Goal: Information Seeking & Learning: Find specific fact

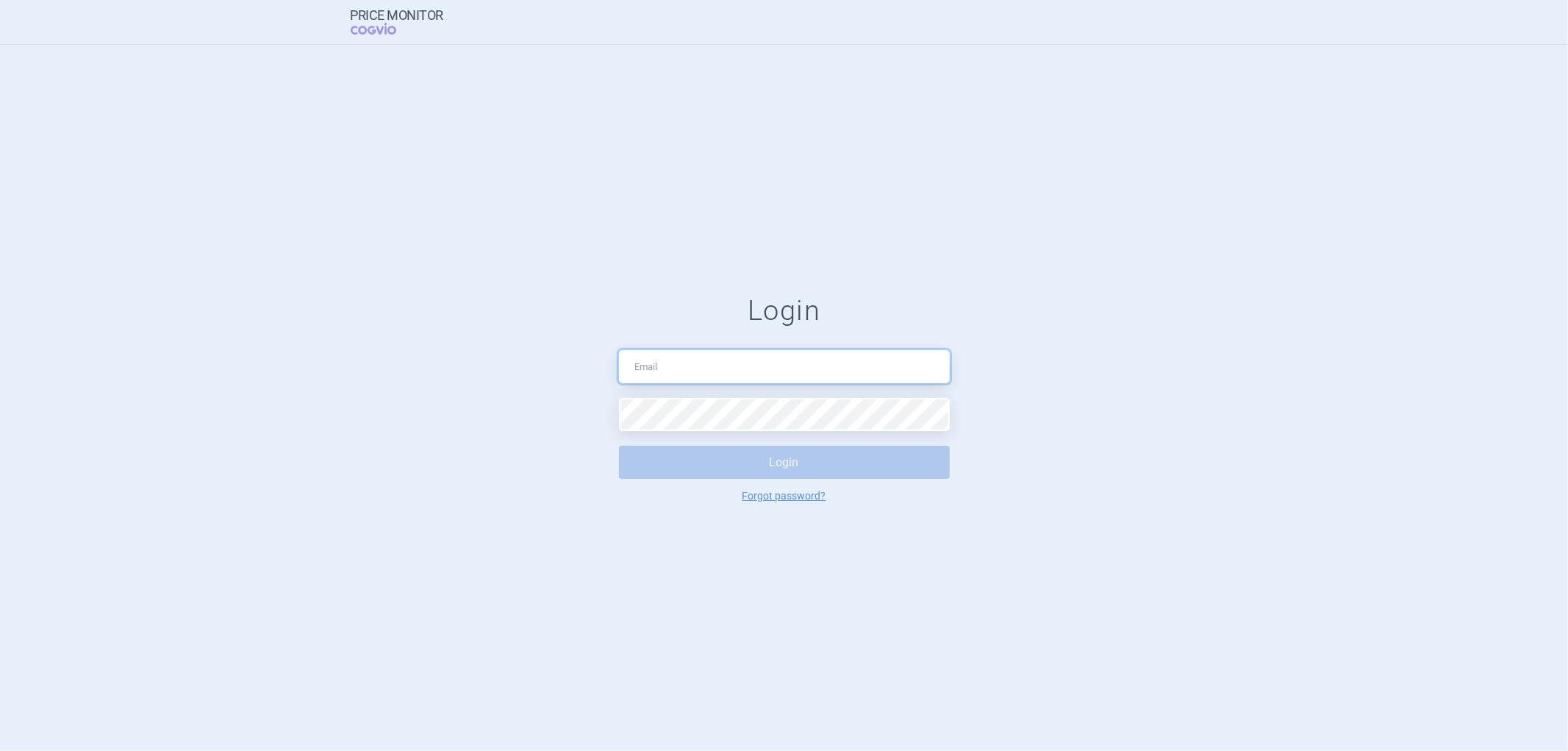
type input "[PERSON_NAME][EMAIL_ADDRESS][PERSON_NAME][DOMAIN_NAME]"
click at [760, 459] on button "Login" at bounding box center [784, 463] width 331 height 33
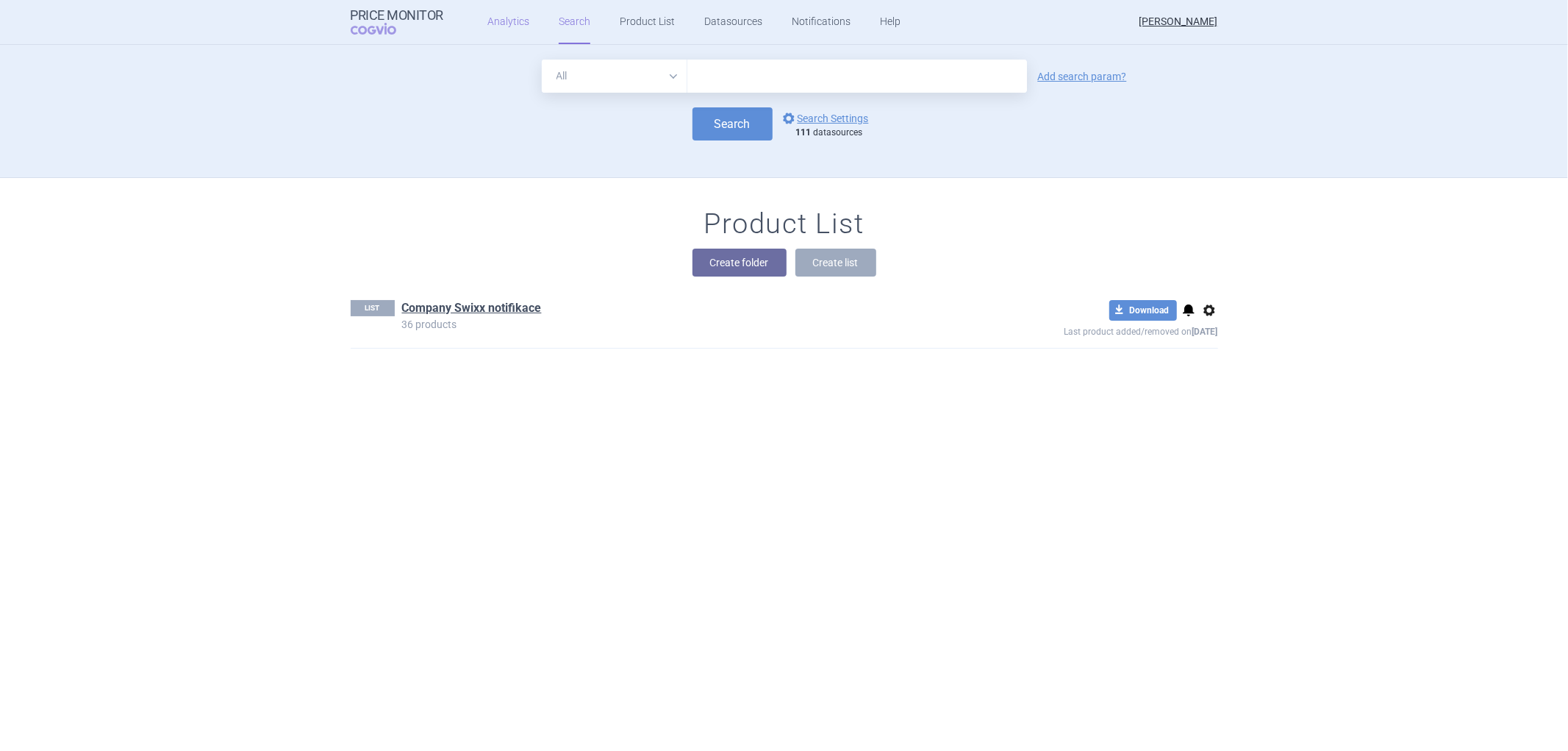
click at [510, 12] on link "Analytics" at bounding box center [508, 22] width 42 height 45
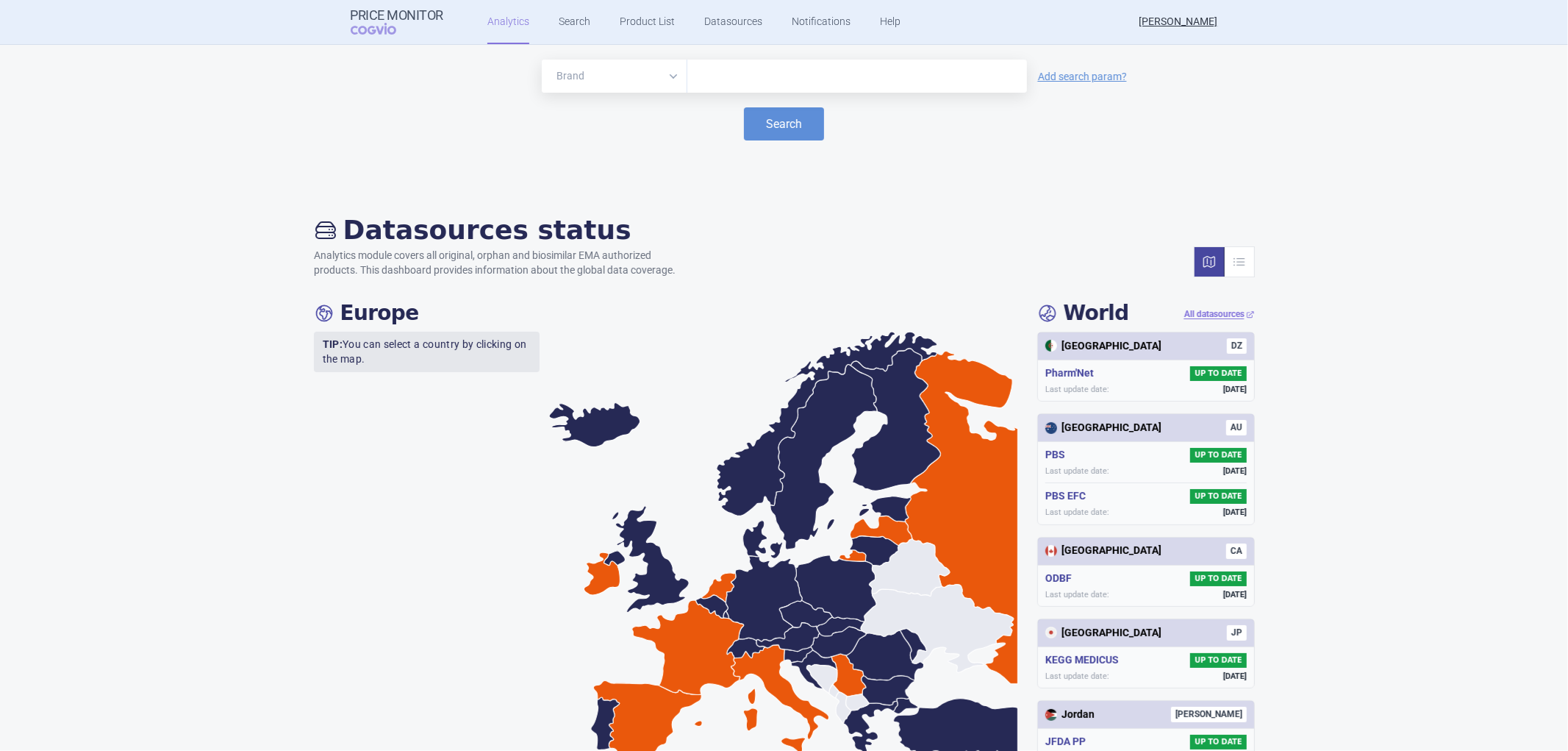
click at [760, 71] on input "text" at bounding box center [857, 76] width 325 height 19
type input "filsuvez"
click at [768, 115] on button "Search" at bounding box center [784, 124] width 80 height 33
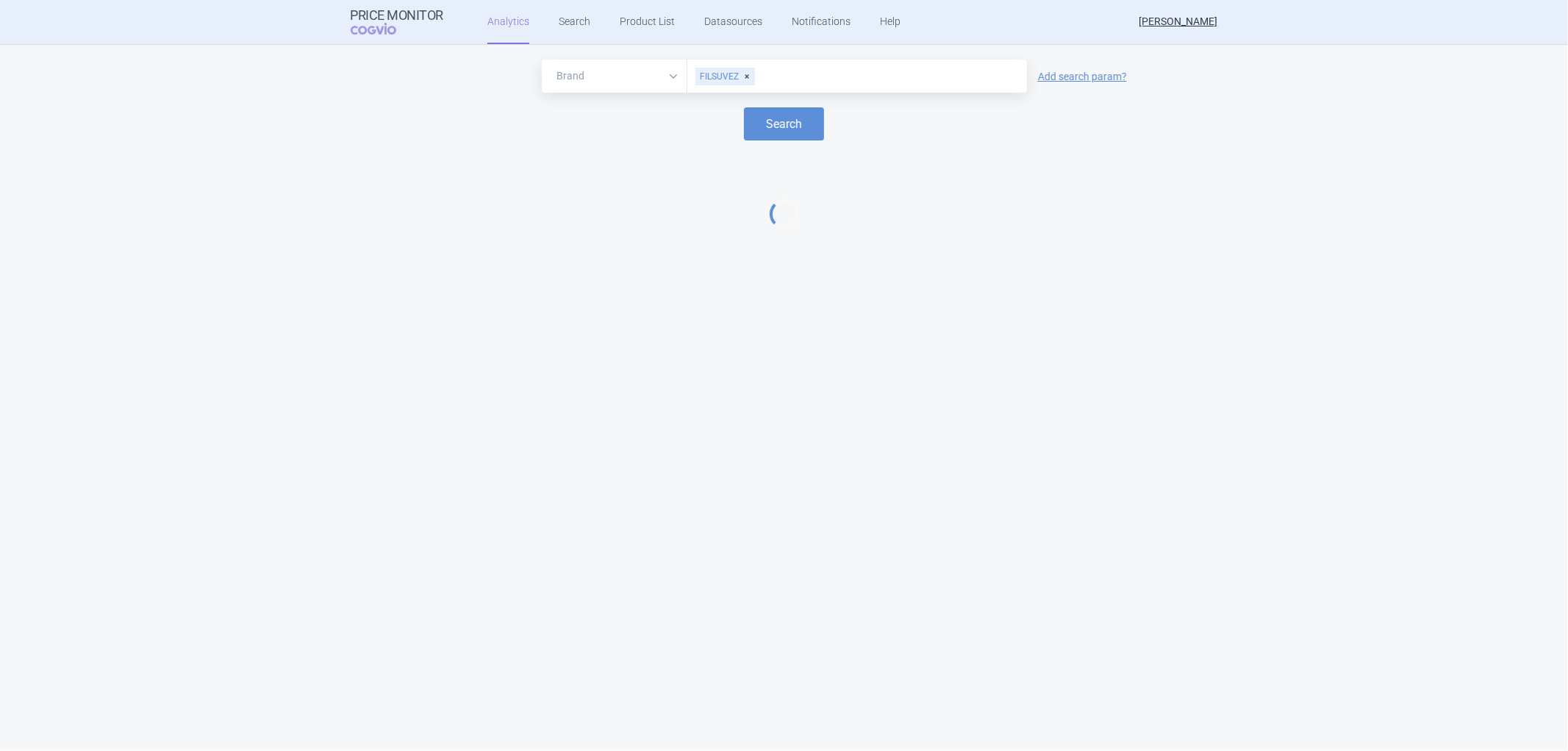
select select "EUR"
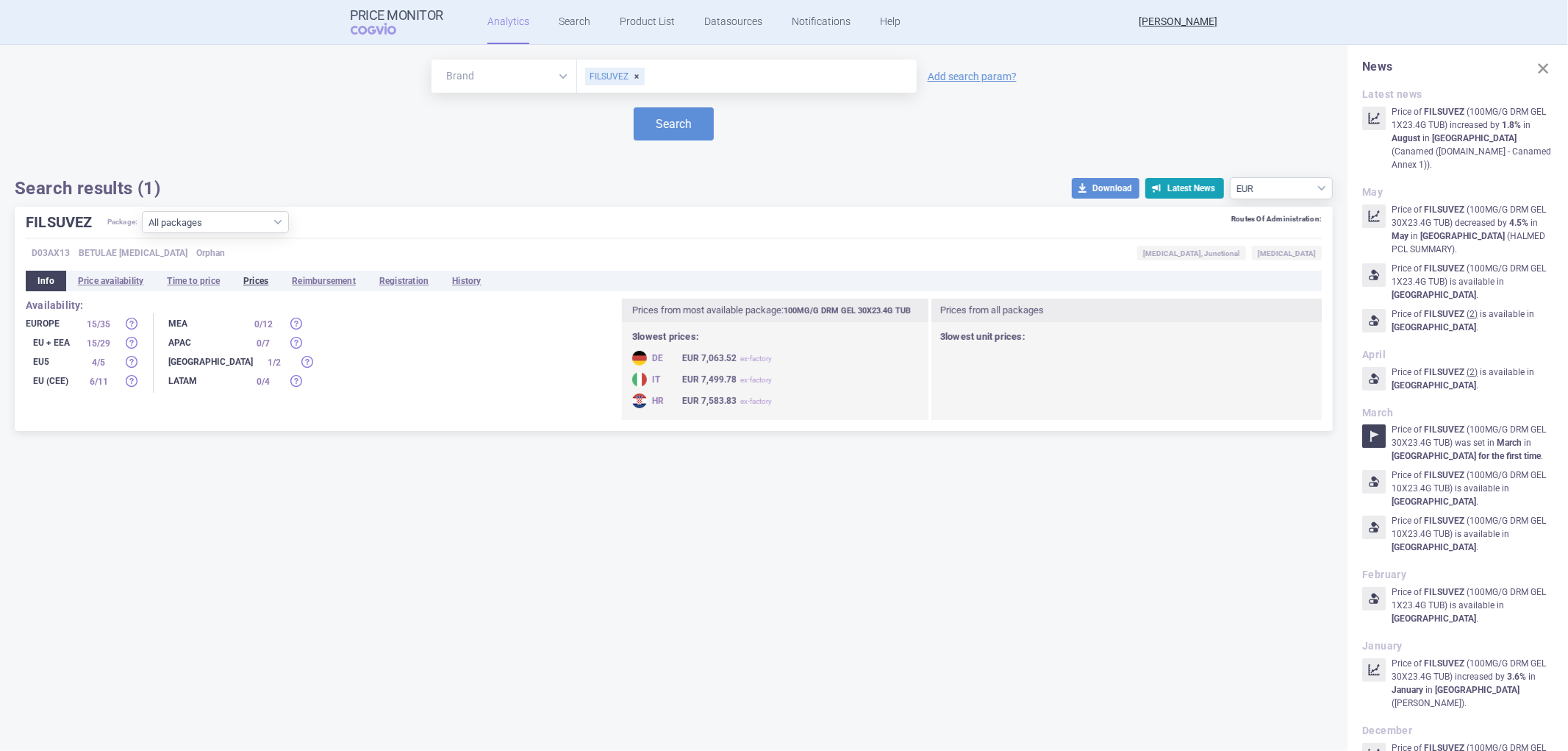
click at [259, 277] on li "Prices" at bounding box center [256, 281] width 48 height 20
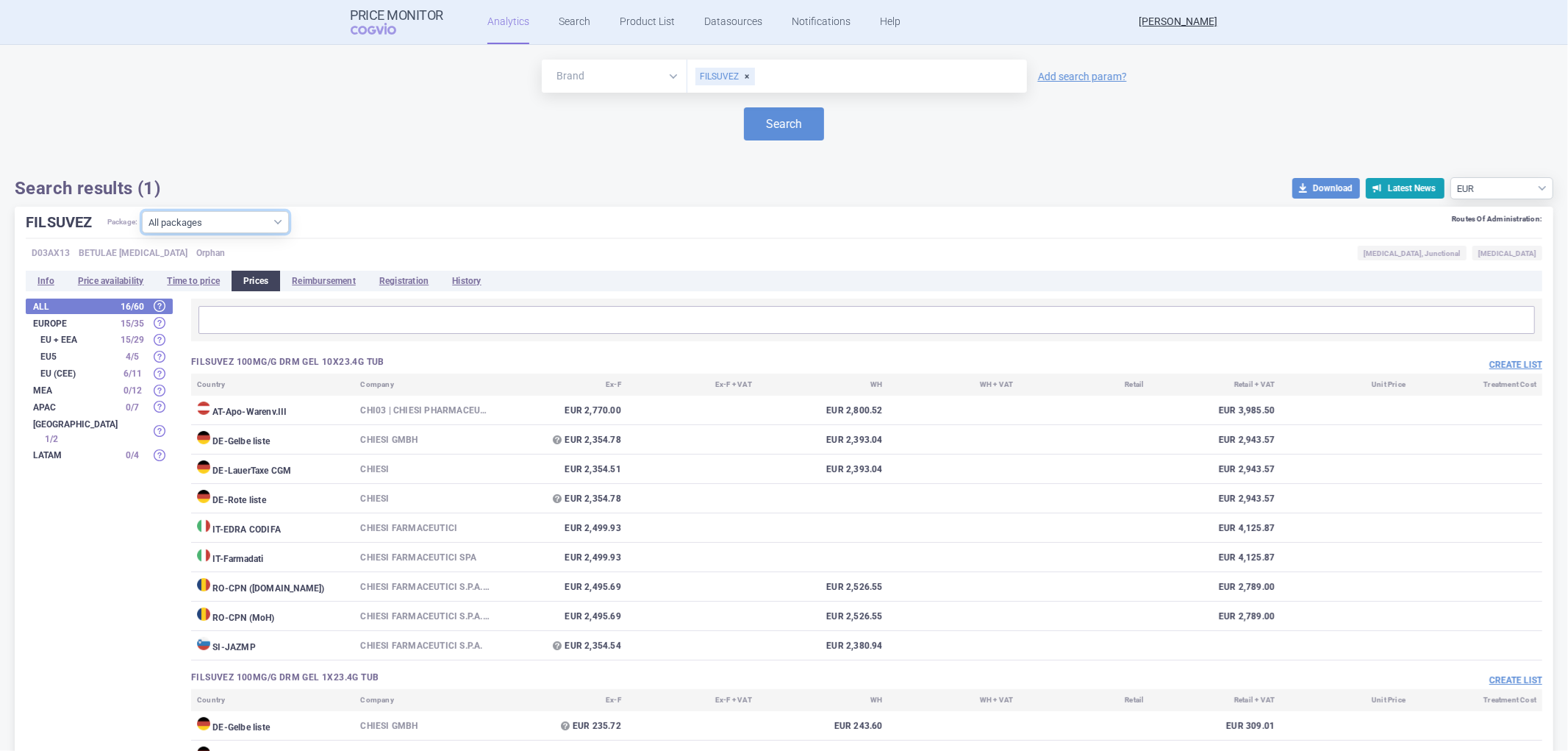
click at [285, 223] on select "All packages 100MG/G DRM GEL 10X23.4G TUB ( 9 ) 100MG/G DRM GEL 1X23.4G TUB ( 1…" at bounding box center [215, 223] width 147 height 22
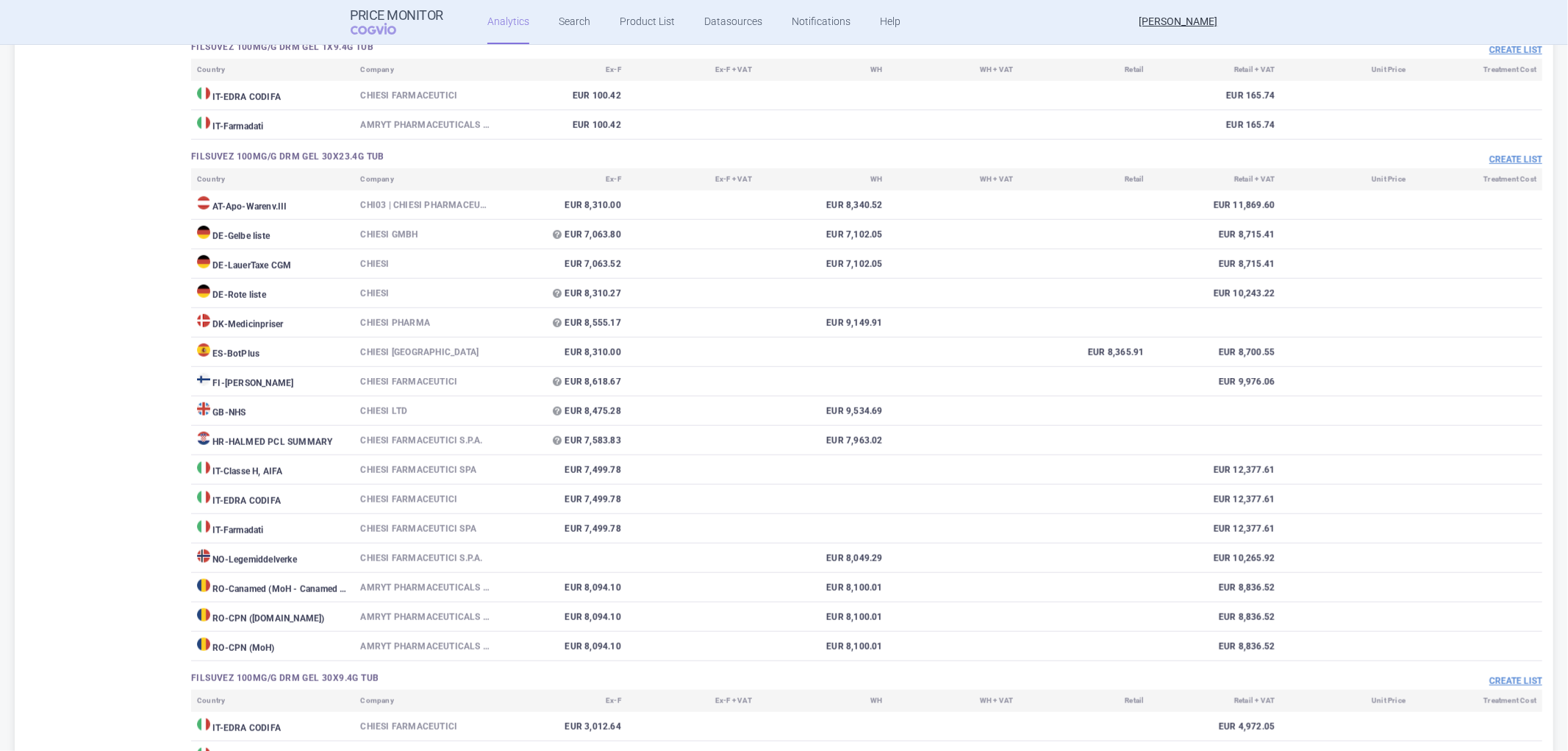
scroll to position [1143, 0]
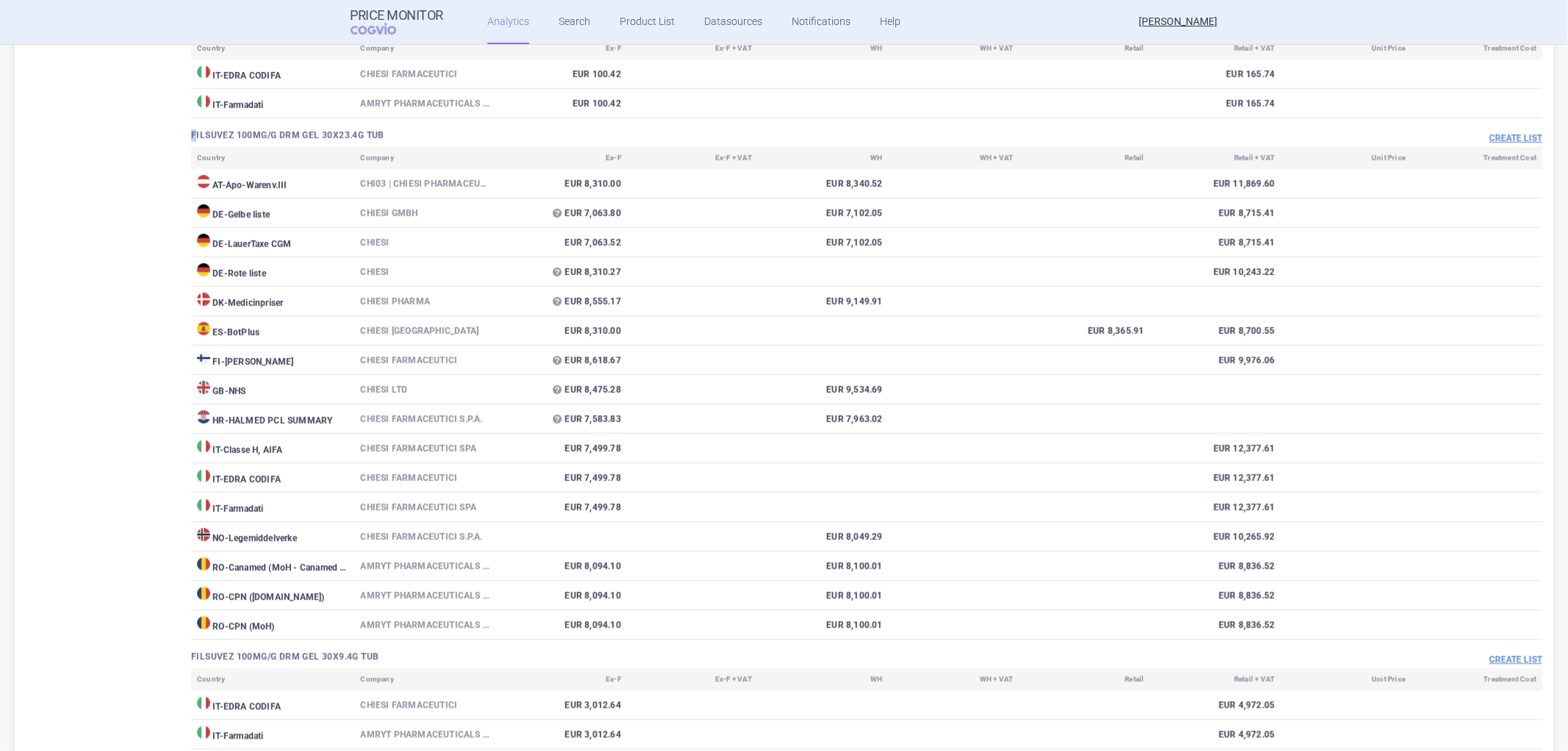
click at [197, 142] on h3 "FILSUVEZ 100MG/G DRM GEL 30X23.4G TUB" at bounding box center [528, 135] width 676 height 12
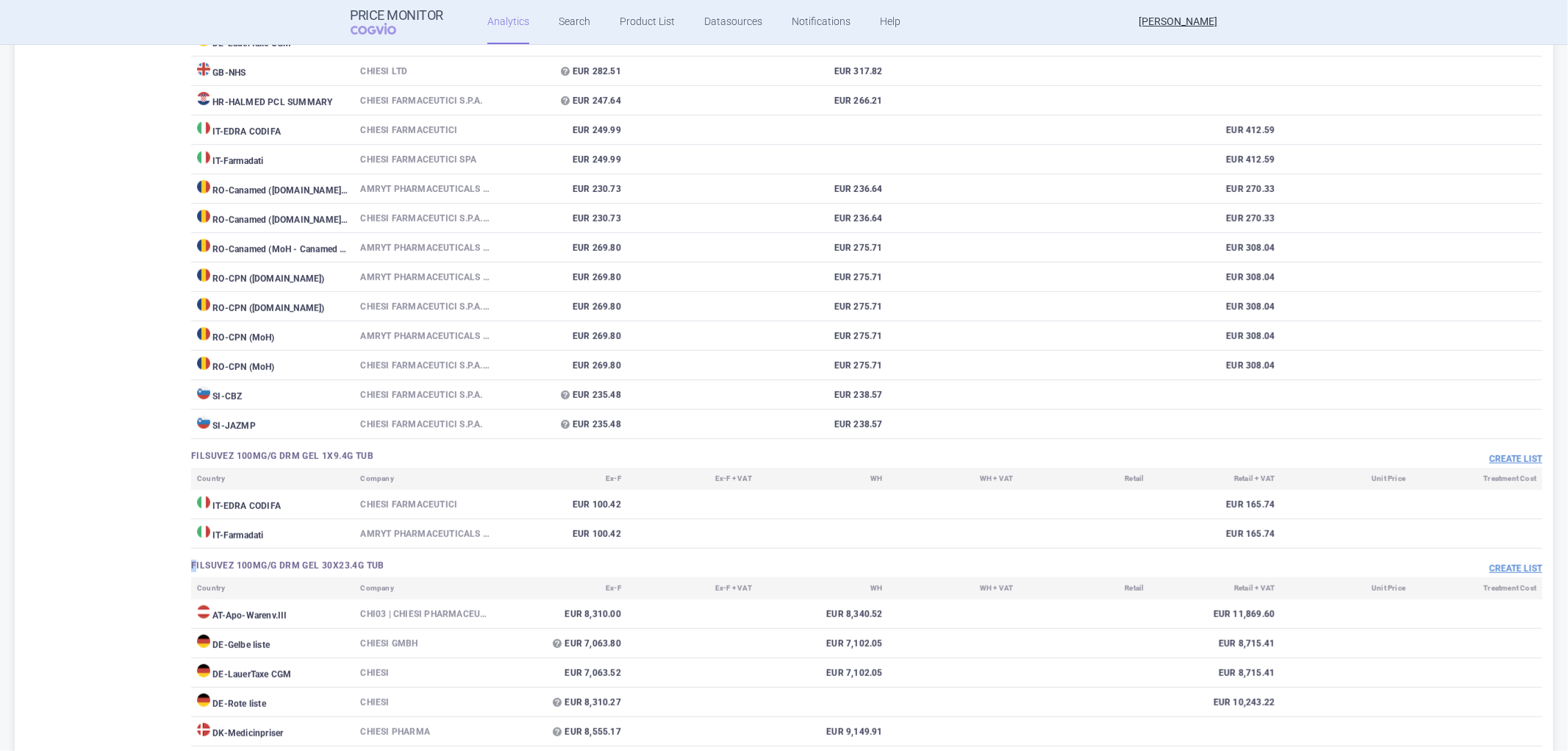
scroll to position [849, 0]
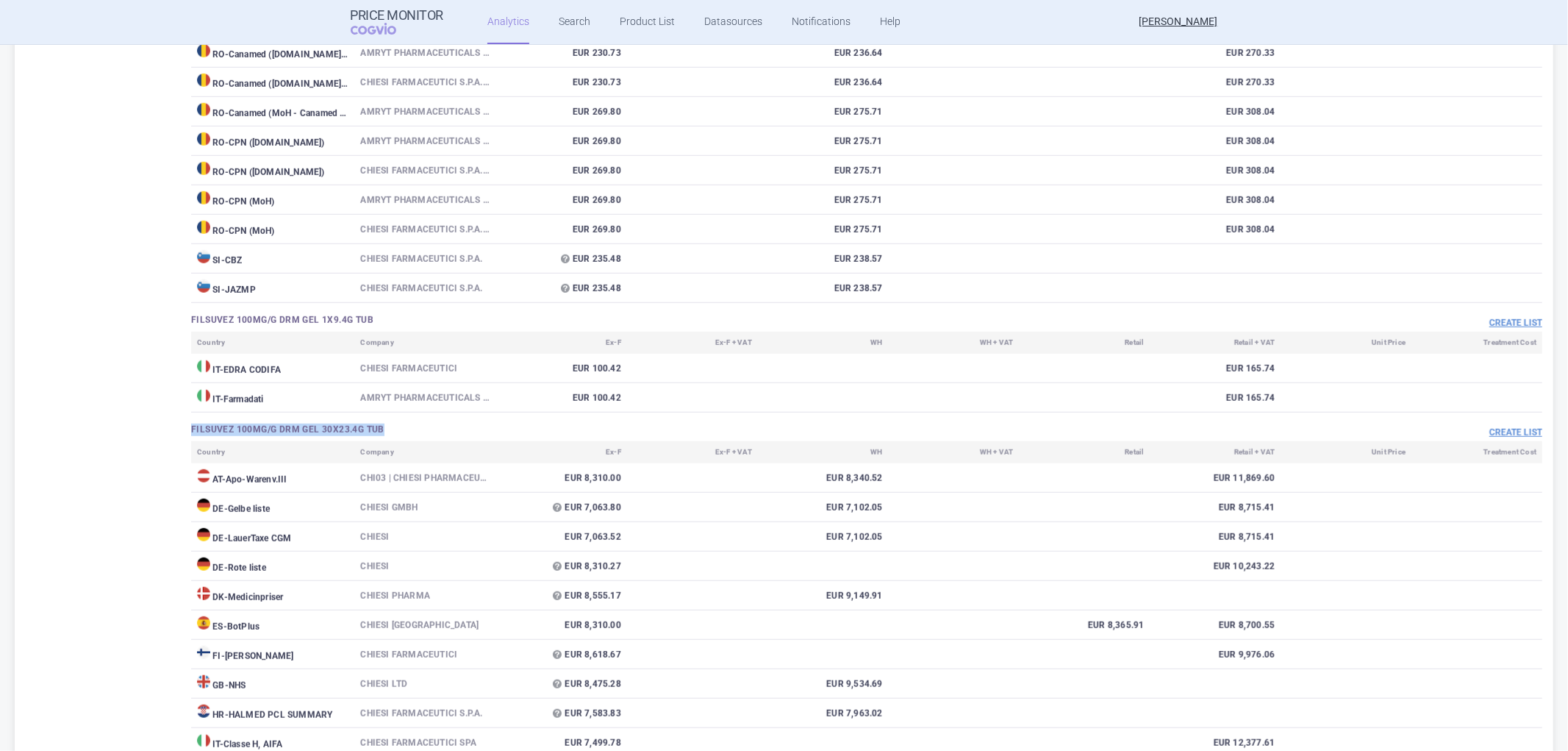
drag, startPoint x: 406, startPoint y: 441, endPoint x: 214, endPoint y: 432, distance: 192.2
click at [214, 432] on div "FILSUVEZ 100MG/G DRM GEL 10X23.4G TUB Create list Country Company Ex-F Ex-F + V…" at bounding box center [857, 360] width 1370 height 1822
copy h3 "FILSUVEZ 100MG/G DRM GEL 30X23.4G TUB"
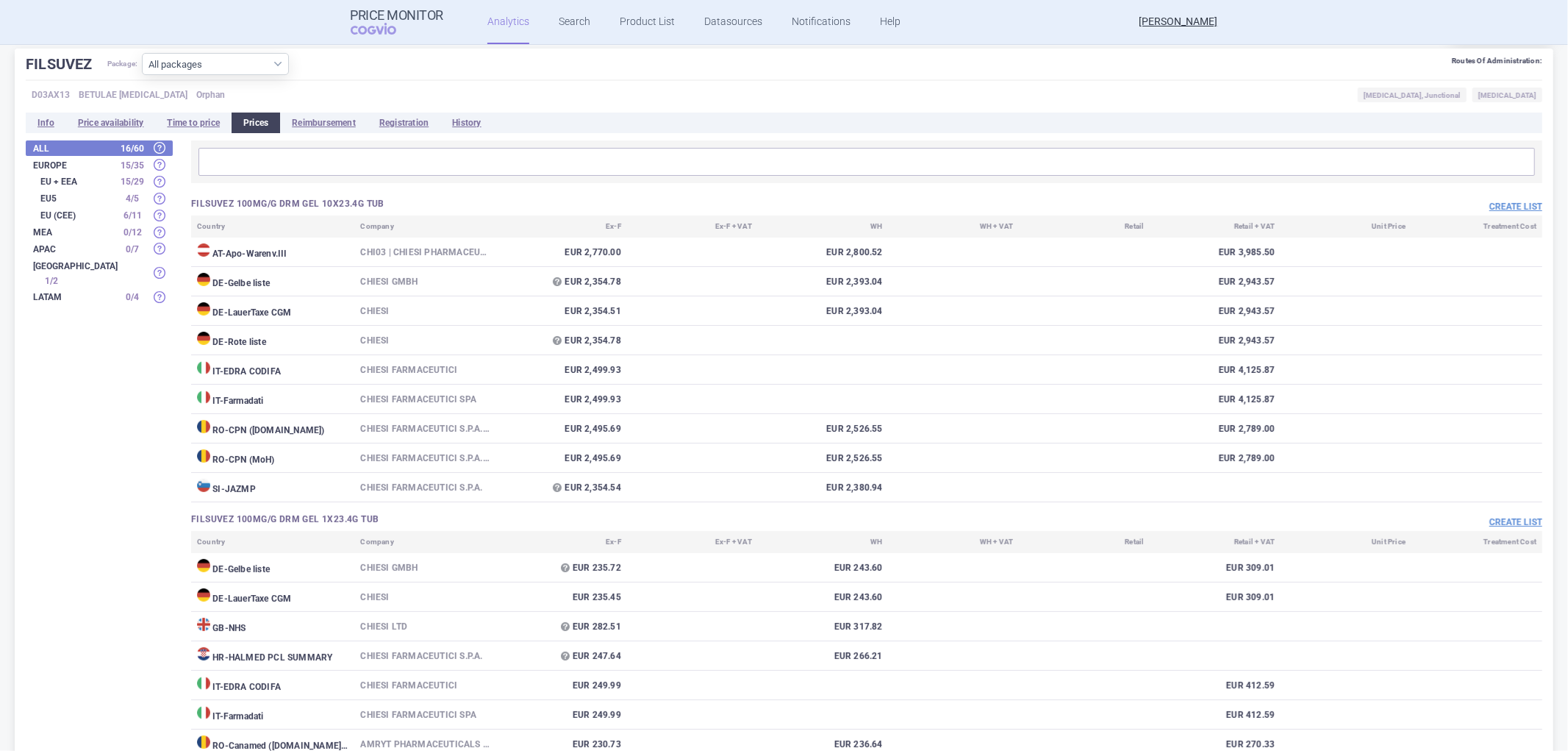
scroll to position [163, 0]
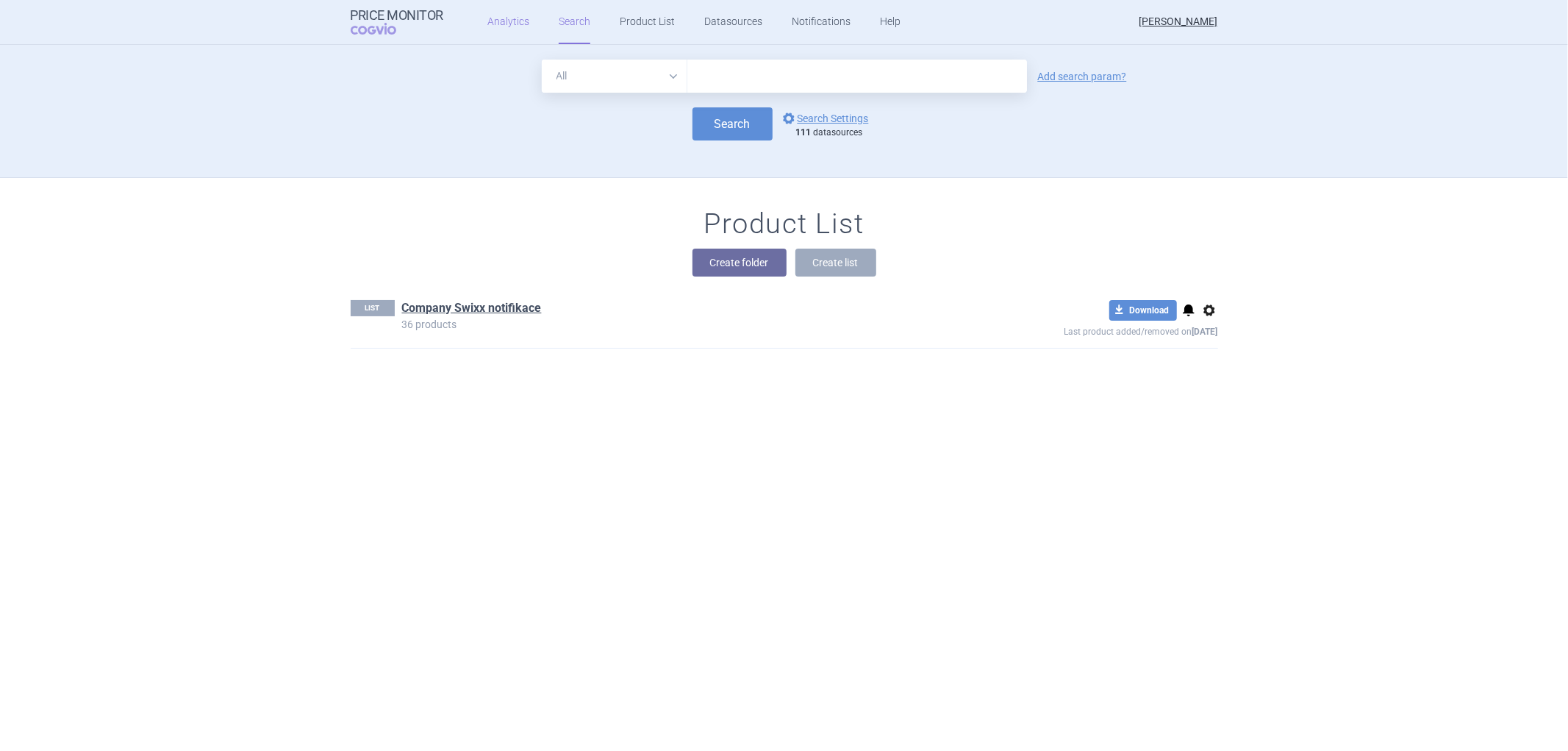
click at [497, 23] on link "Analytics" at bounding box center [508, 22] width 42 height 45
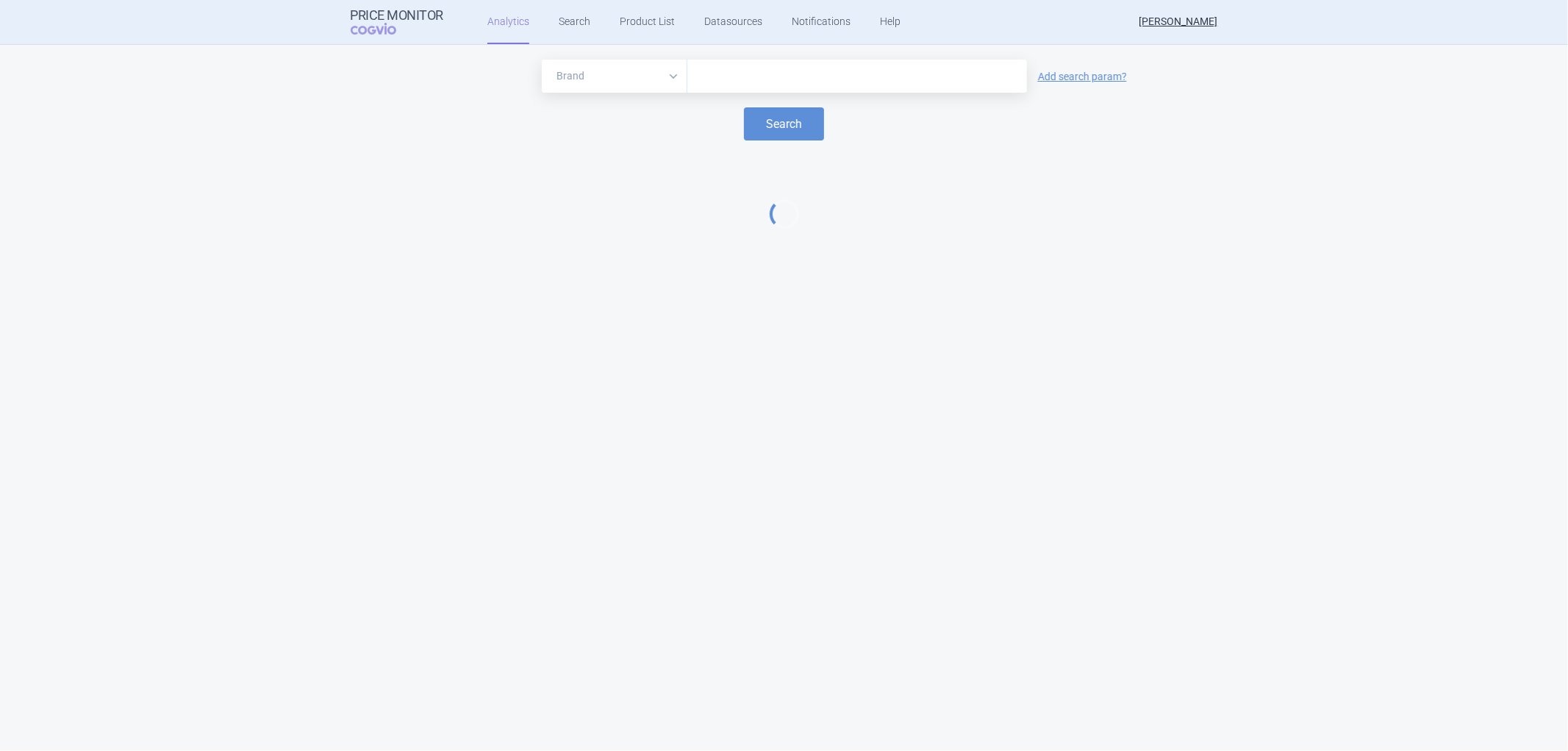
click at [705, 76] on input "text" at bounding box center [857, 76] width 325 height 19
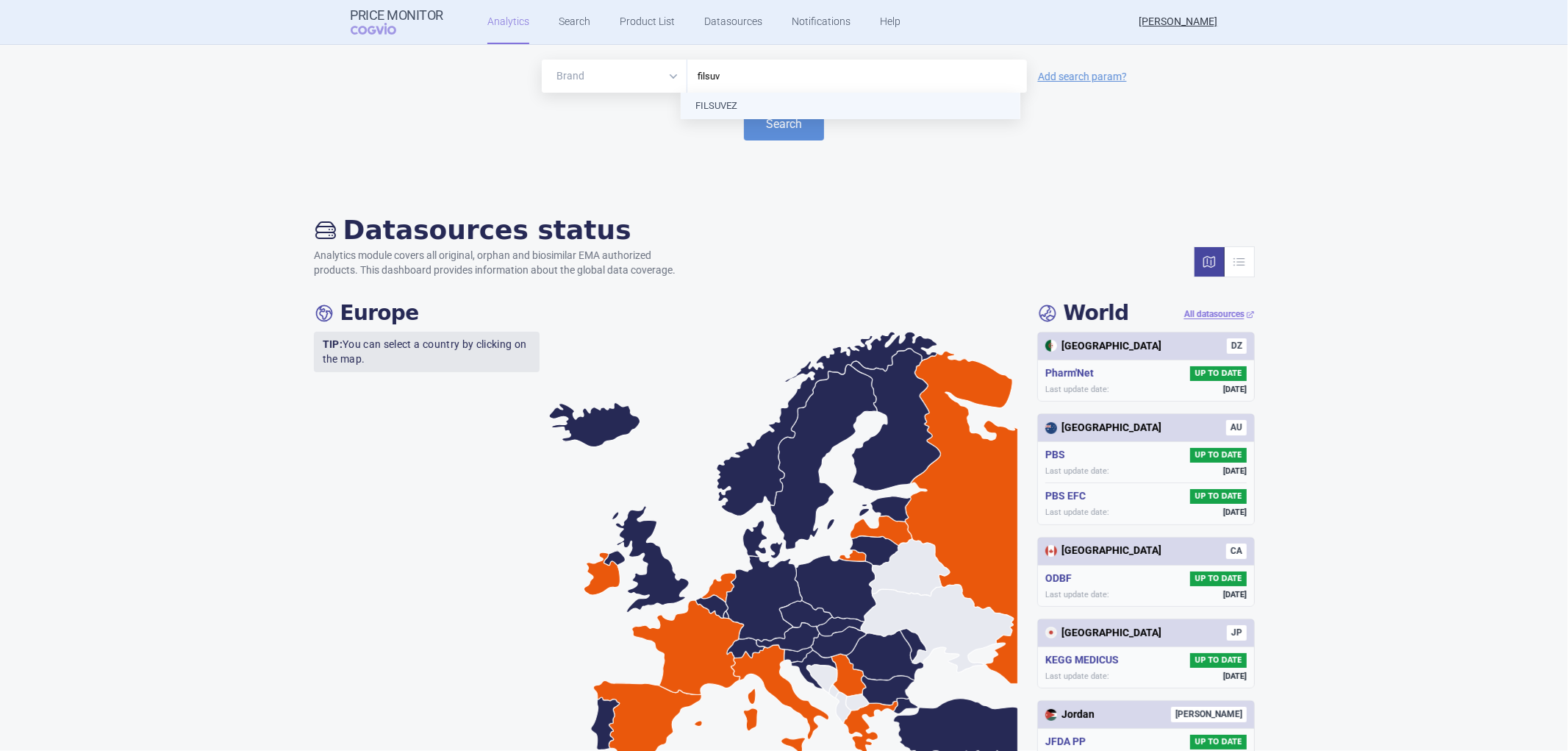
type input "filsuve"
click at [759, 119] on button "Search" at bounding box center [784, 124] width 80 height 33
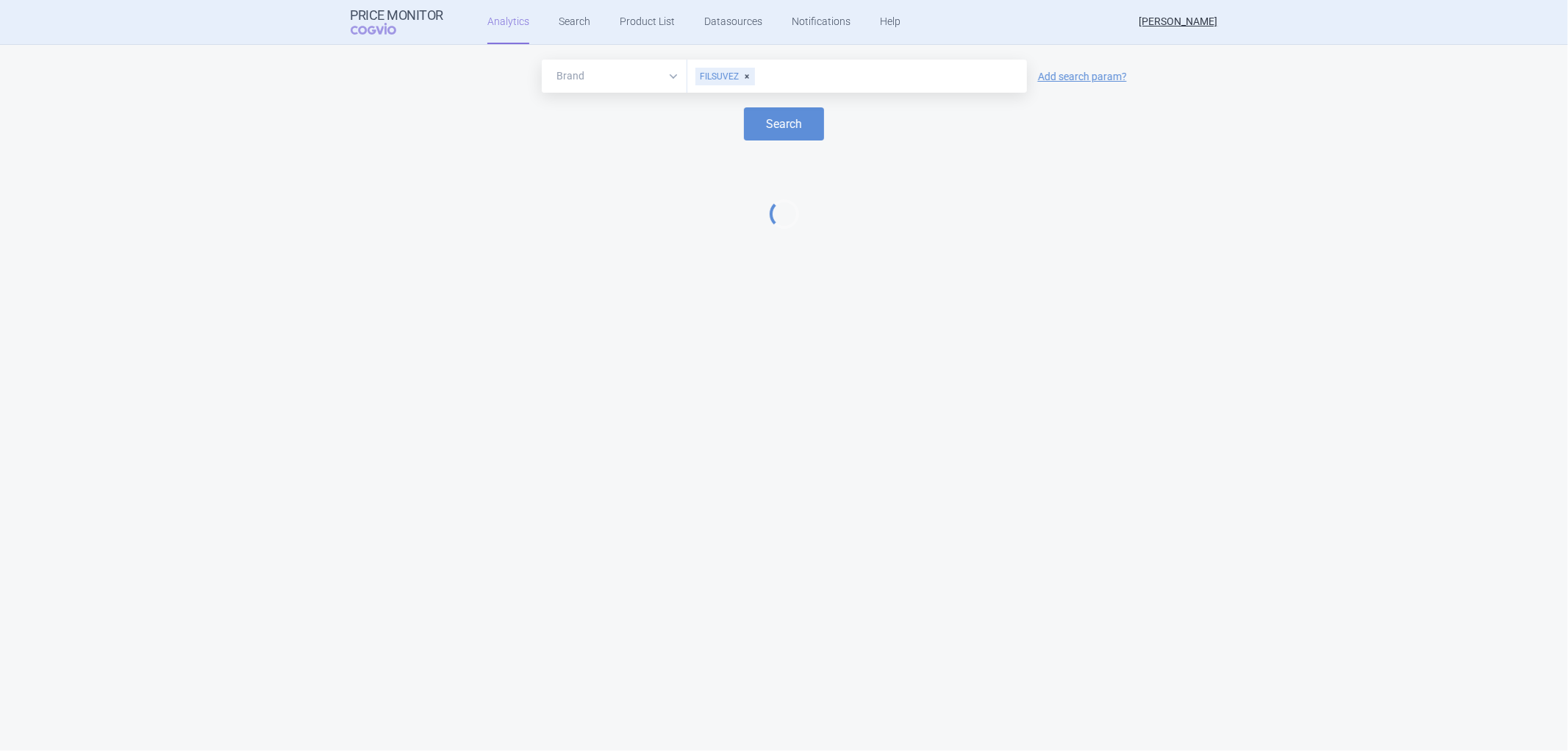
select select "EUR"
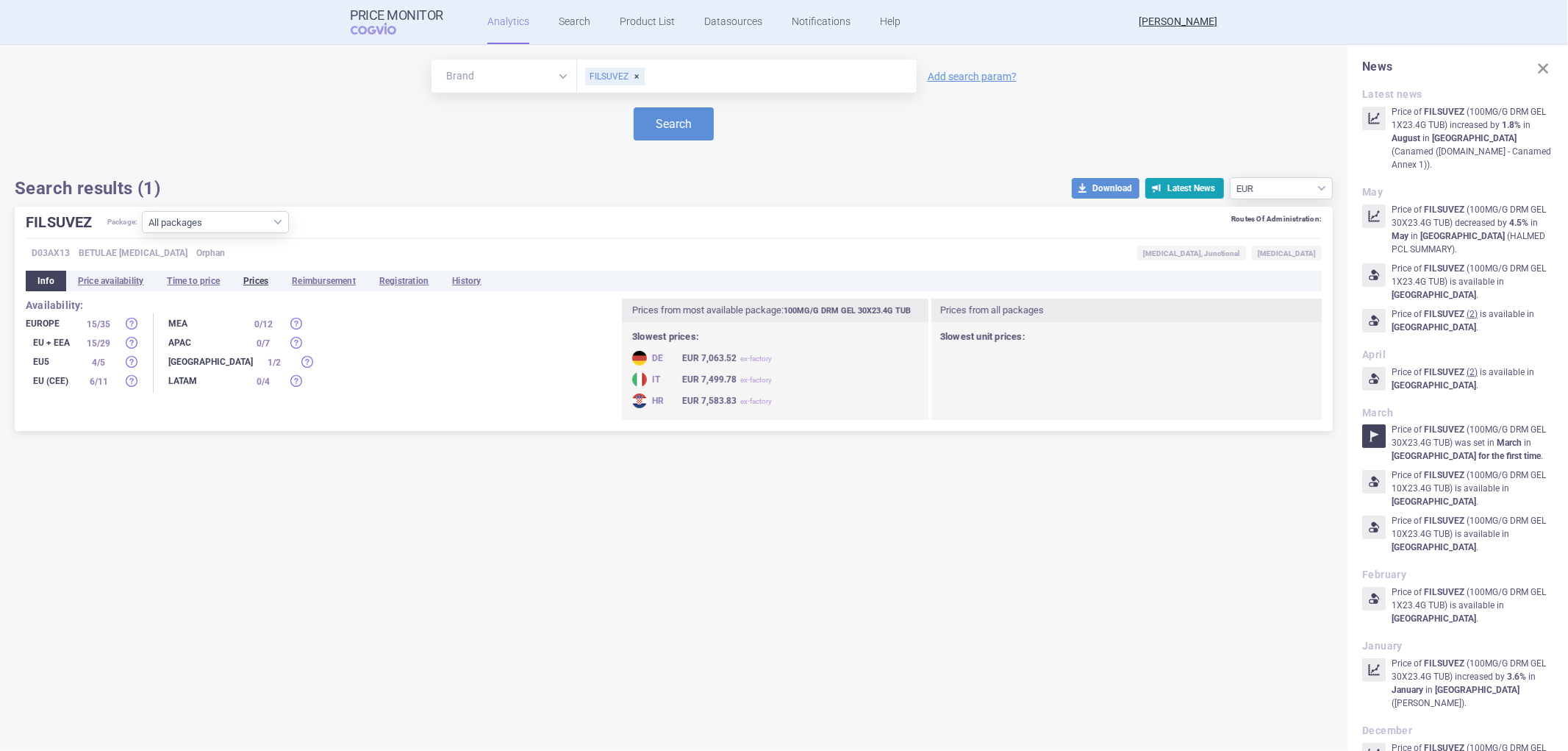
click at [258, 283] on li "Prices" at bounding box center [256, 281] width 48 height 20
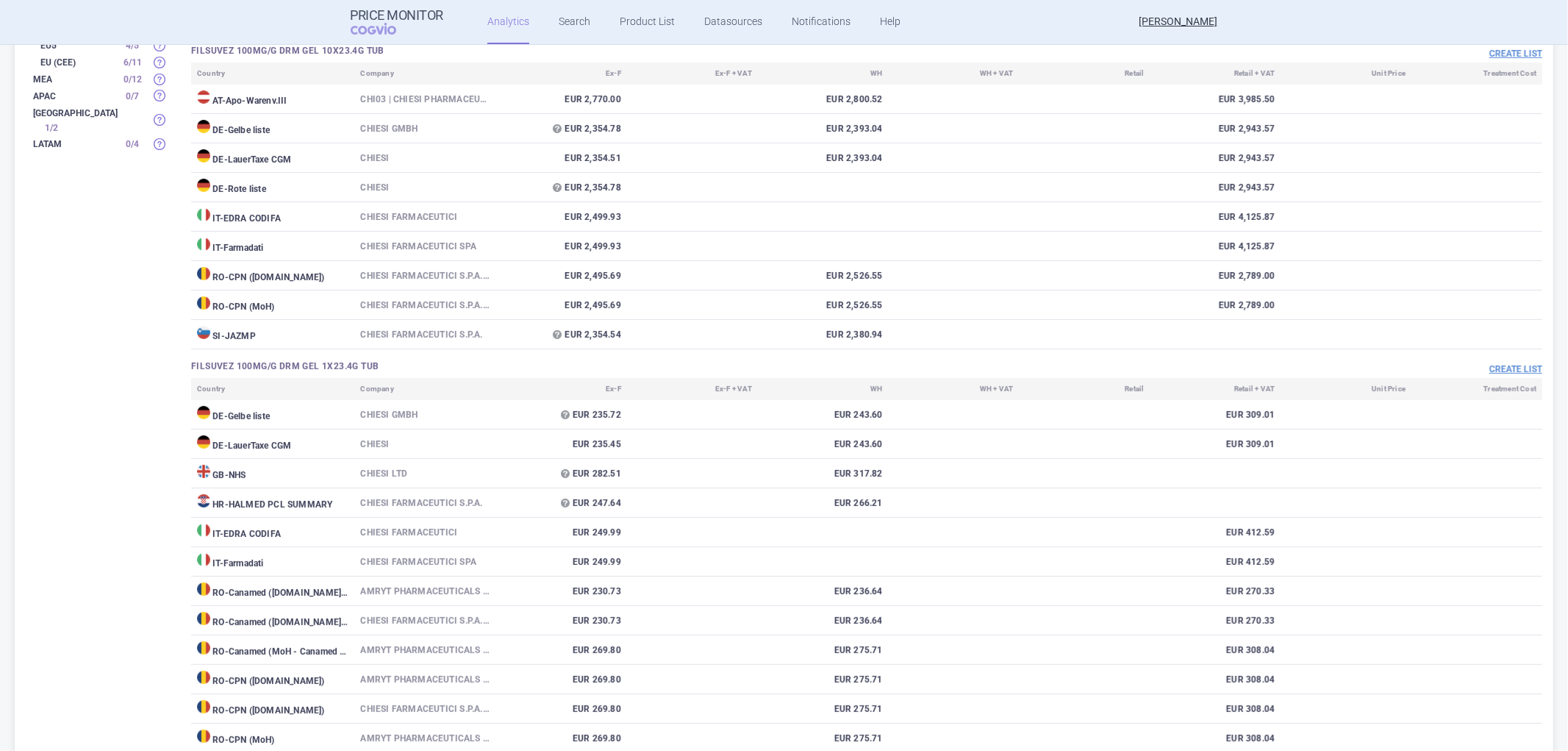
scroll to position [408, 0]
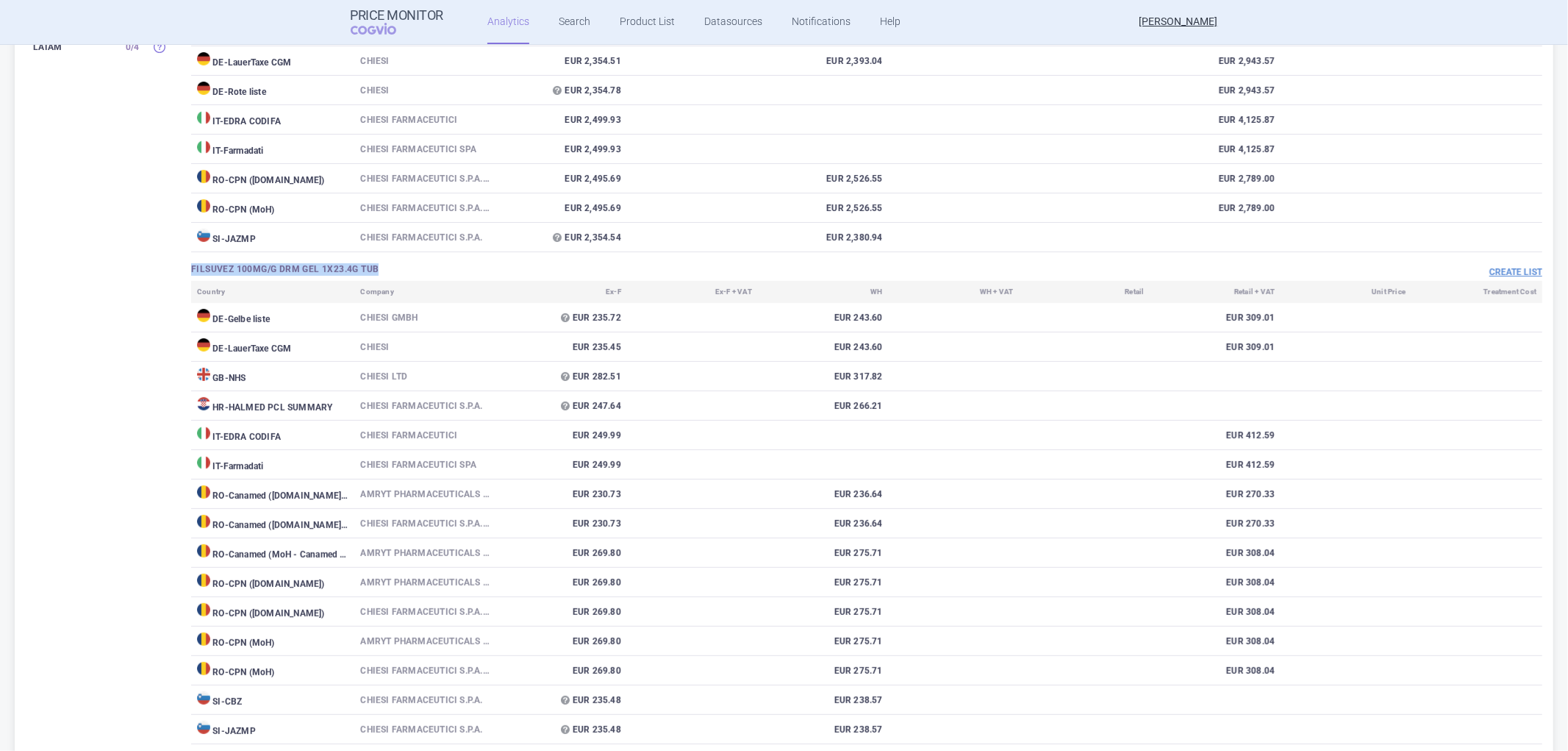
drag, startPoint x: 386, startPoint y: 275, endPoint x: 182, endPoint y: 274, distance: 204.0
copy h3 "FILSUVEZ 100MG/G DRM GEL 1X23.4G TUB"
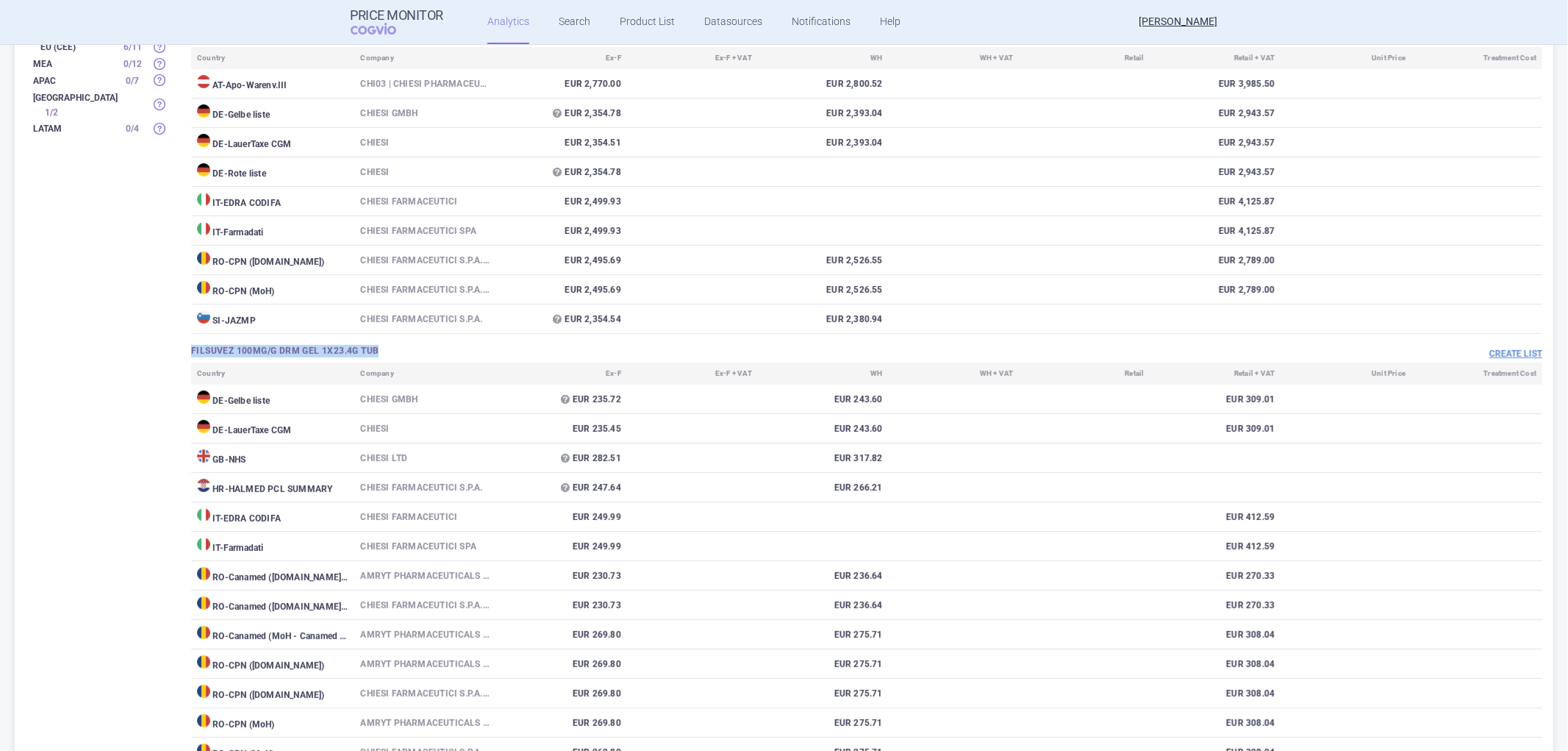
scroll to position [0, 0]
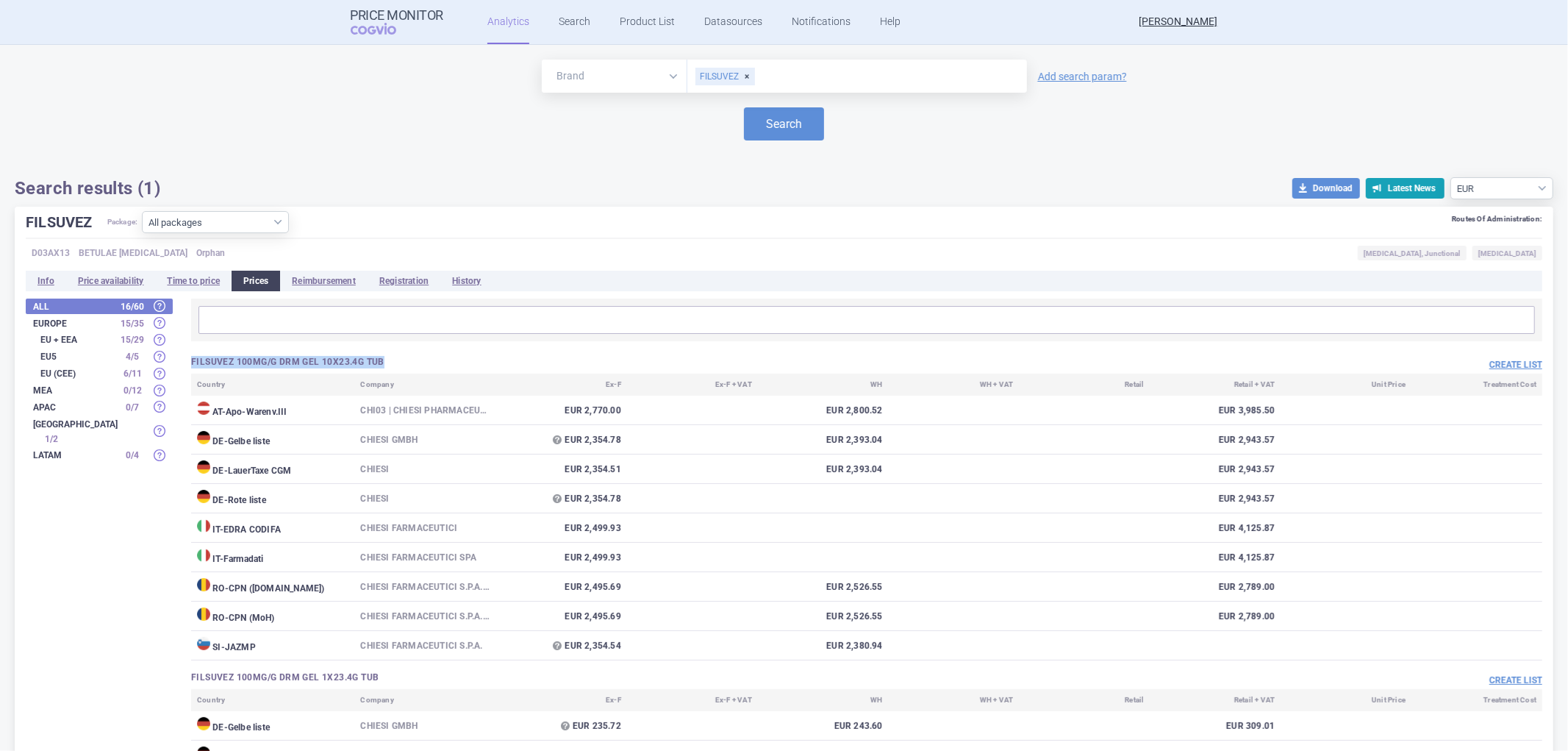
drag, startPoint x: 393, startPoint y: 355, endPoint x: 196, endPoint y: 353, distance: 197.0
click at [742, 76] on div "FILSUVEZ" at bounding box center [725, 76] width 59 height 18
type input "vyjuvek"
click at [744, 108] on button "Search" at bounding box center [784, 124] width 80 height 33
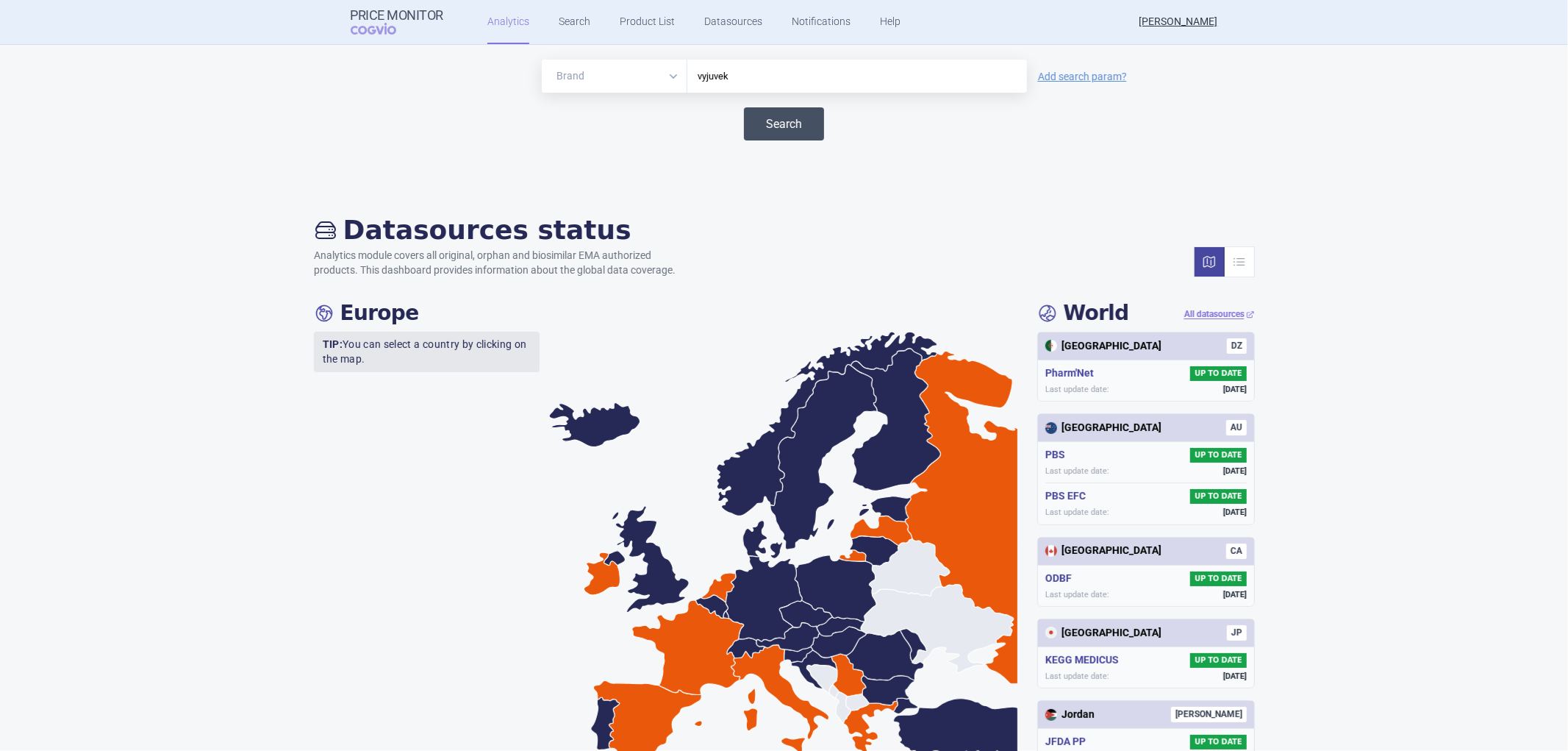
click at [769, 128] on button "Search" at bounding box center [784, 124] width 80 height 33
click at [774, 119] on button "Search" at bounding box center [784, 124] width 80 height 33
click at [773, 122] on button "Search" at bounding box center [784, 124] width 80 height 33
click at [772, 130] on button "Search" at bounding box center [784, 124] width 80 height 33
